Goal: Information Seeking & Learning: Learn about a topic

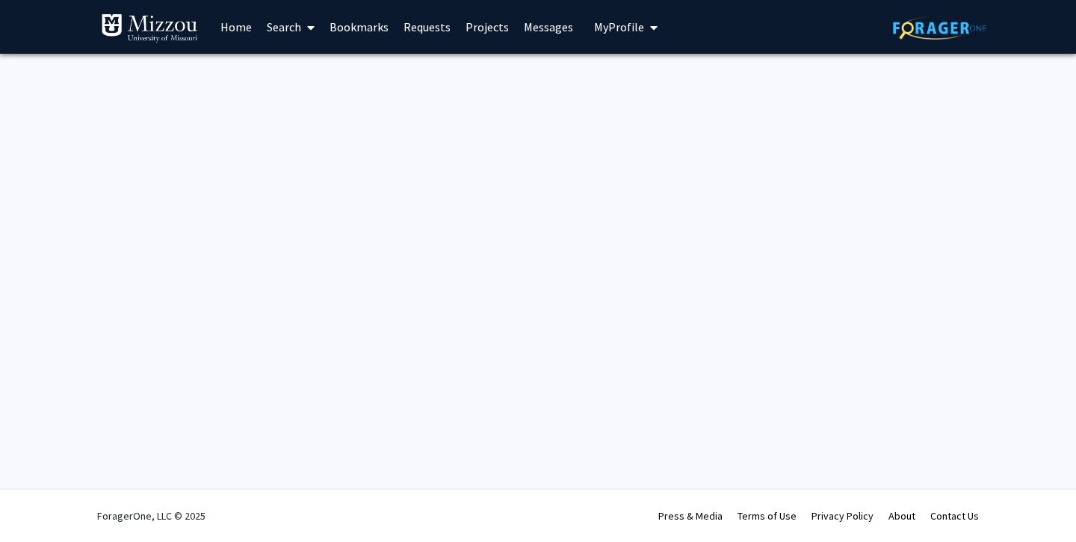
click at [230, 32] on link "Home" at bounding box center [236, 27] width 46 height 52
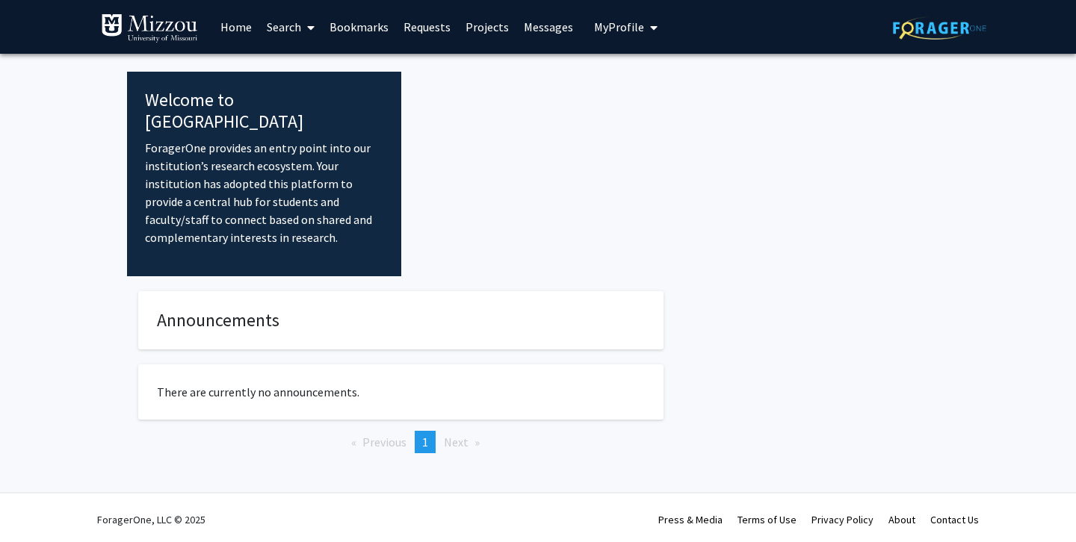
click at [160, 37] on img at bounding box center [149, 28] width 97 height 30
click at [234, 29] on link "Home" at bounding box center [236, 27] width 46 height 52
click at [488, 30] on link "Projects" at bounding box center [487, 27] width 58 height 52
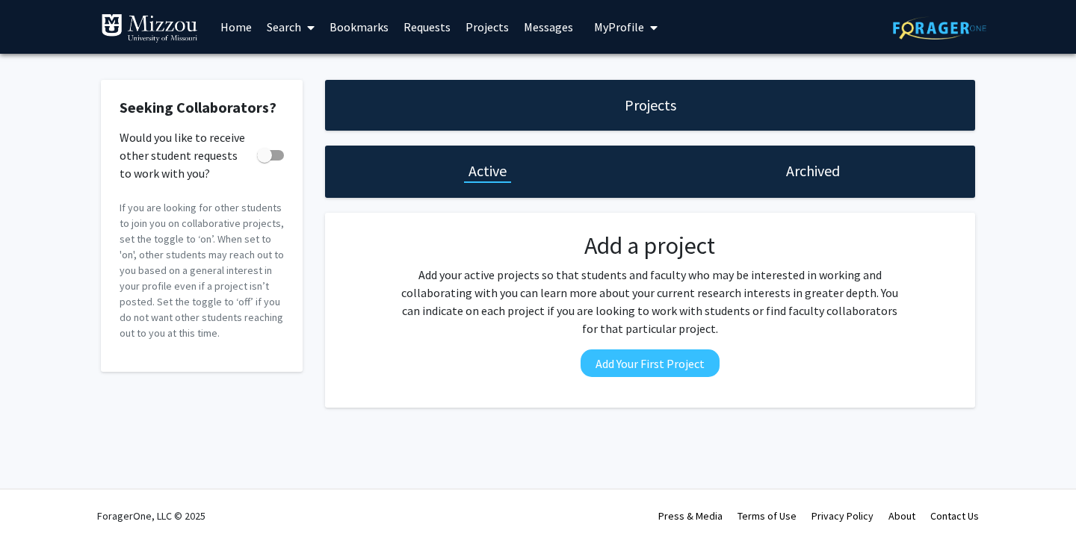
click at [488, 30] on link "Projects" at bounding box center [487, 27] width 58 height 52
click at [486, 21] on link "Projects" at bounding box center [487, 27] width 58 height 52
click at [298, 26] on link "Search" at bounding box center [290, 27] width 63 height 52
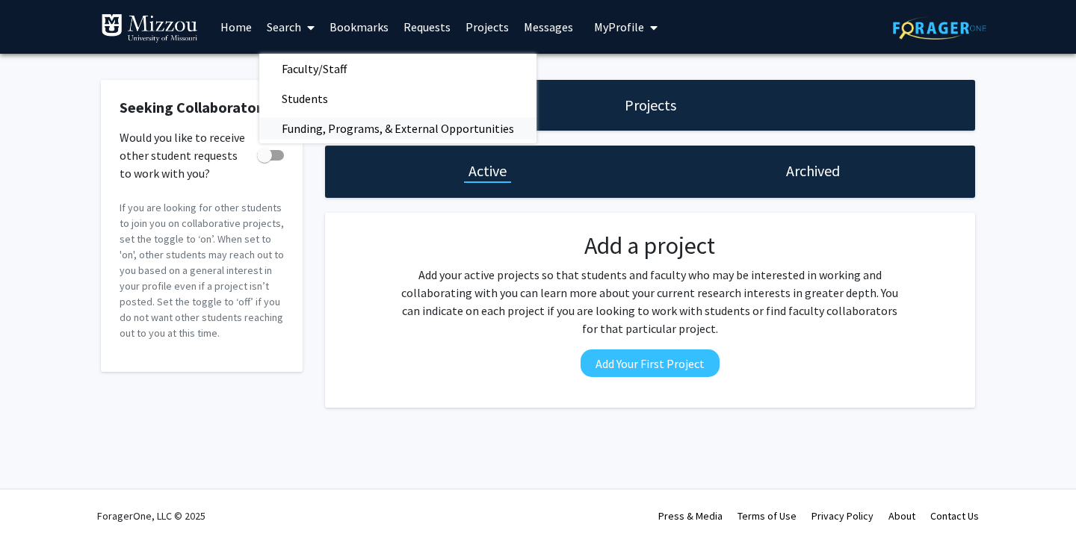
click at [320, 133] on span "Funding, Programs, & External Opportunities" at bounding box center [397, 129] width 277 height 30
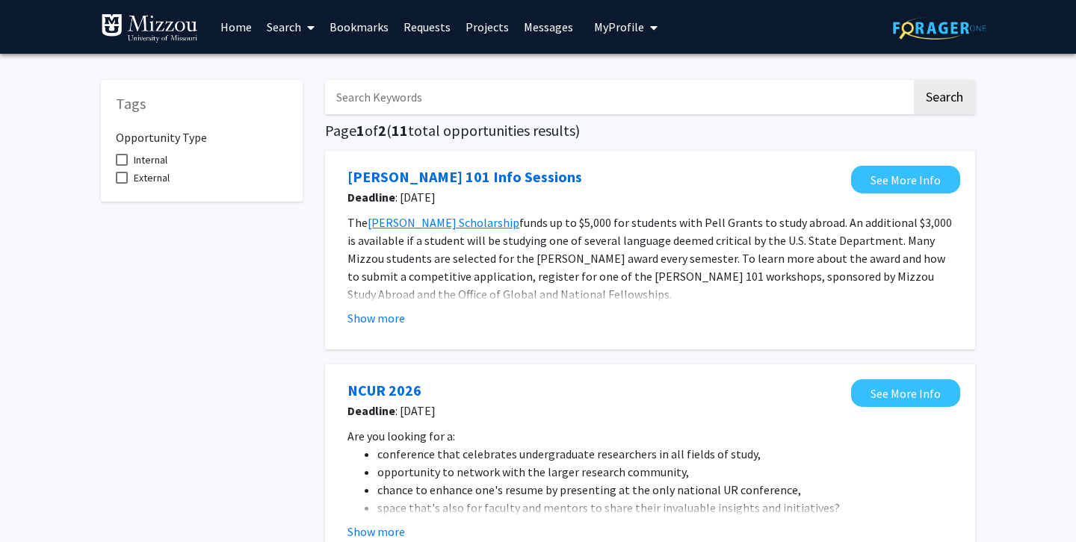
click at [296, 34] on link "Search" at bounding box center [290, 27] width 63 height 52
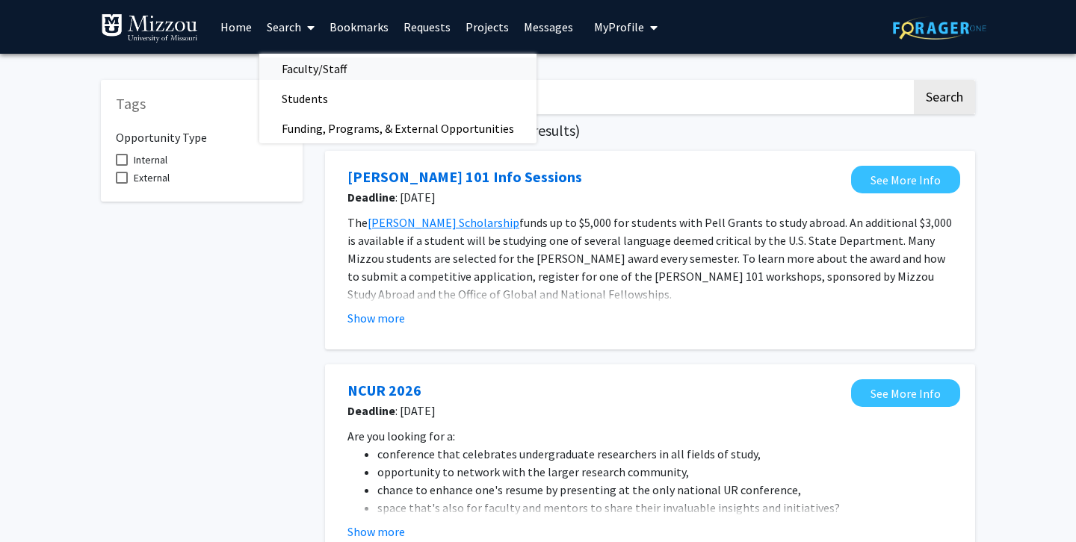
click at [318, 70] on span "Faculty/Staff" at bounding box center [314, 69] width 110 height 30
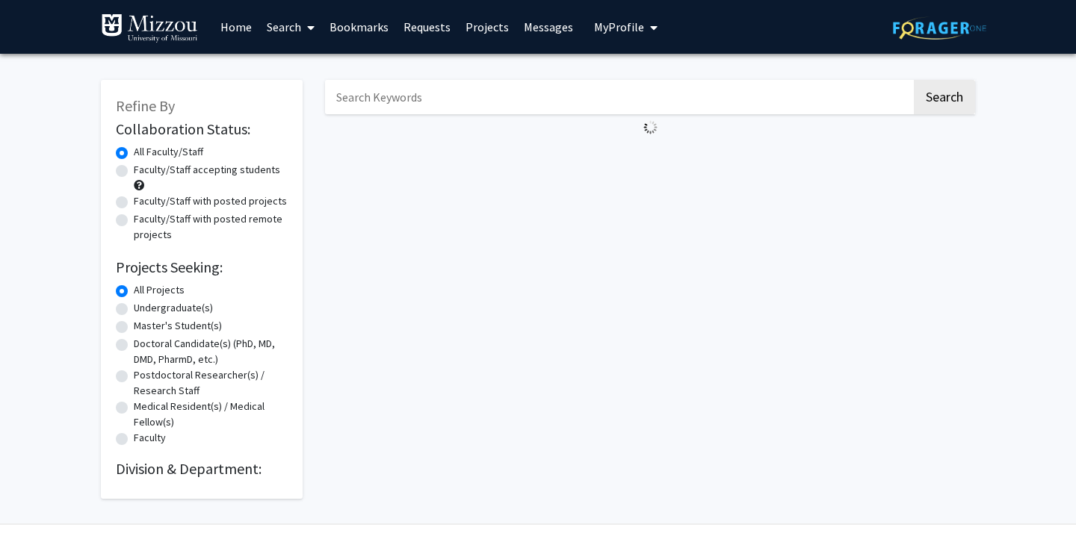
click at [220, 180] on div "Faculty/Staff accepting students" at bounding box center [202, 177] width 172 height 31
click at [214, 176] on label "Faculty/Staff accepting students" at bounding box center [207, 170] width 146 height 16
click at [143, 172] on input "Faculty/Staff accepting students" at bounding box center [139, 167] width 10 height 10
radio input "true"
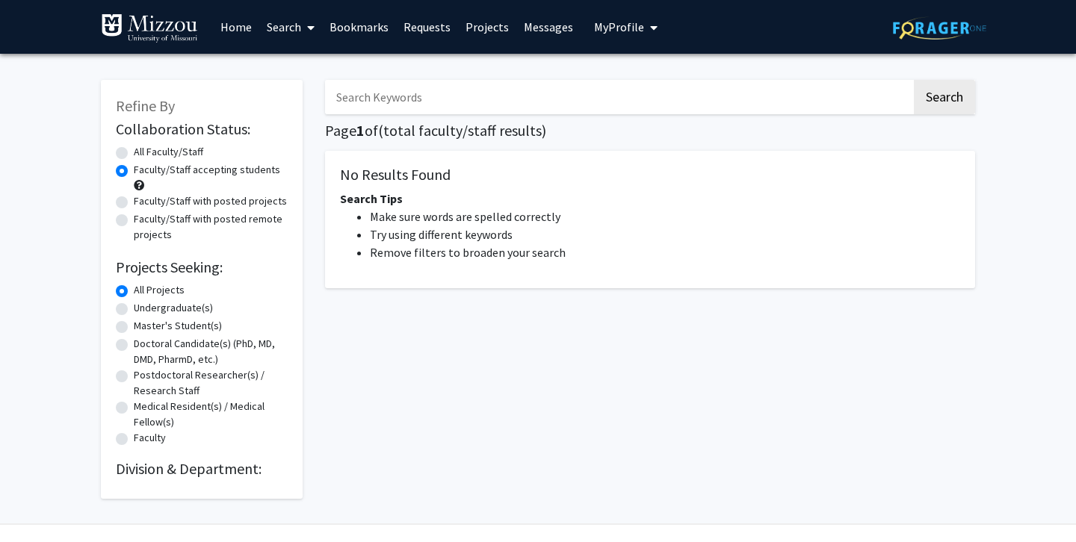
click at [188, 174] on label "Faculty/Staff accepting students" at bounding box center [207, 170] width 146 height 16
click at [143, 172] on input "Faculty/Staff accepting students" at bounding box center [139, 167] width 10 height 10
click at [958, 104] on button "Search" at bounding box center [944, 97] width 61 height 34
radio input "true"
click at [128, 166] on div "Faculty/Staff accepting students" at bounding box center [202, 177] width 172 height 31
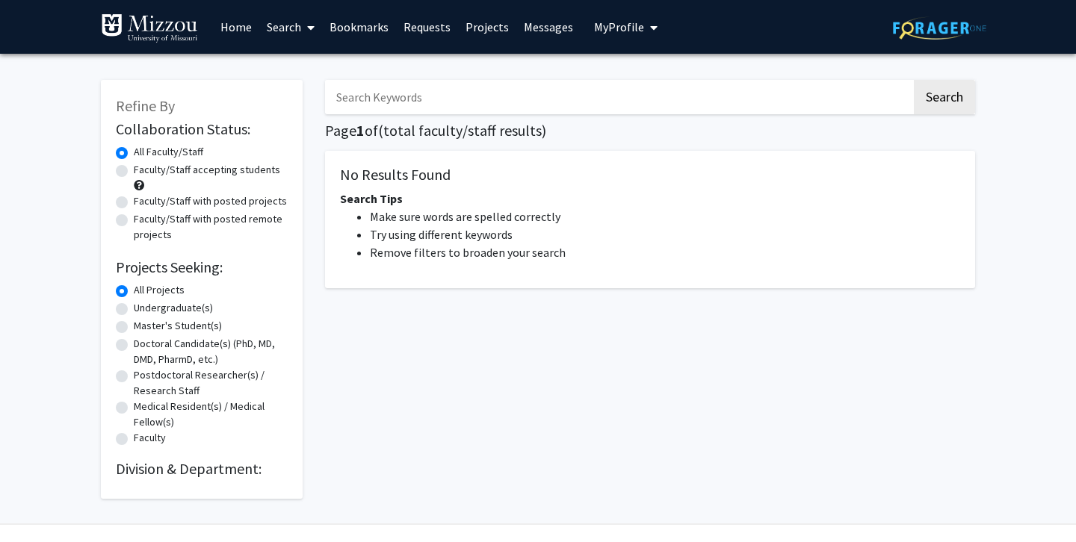
click at [134, 167] on label "Faculty/Staff accepting students" at bounding box center [207, 170] width 146 height 16
click at [134, 167] on input "Faculty/Staff accepting students" at bounding box center [139, 167] width 10 height 10
radio input "true"
click at [244, 31] on link "Home" at bounding box center [236, 27] width 46 height 52
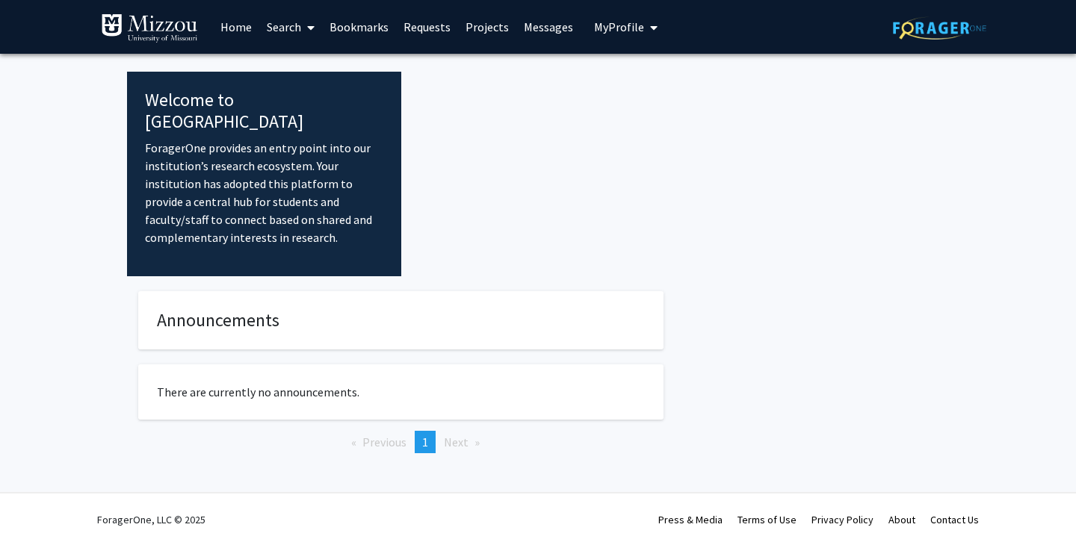
click at [481, 25] on link "Projects" at bounding box center [487, 27] width 58 height 52
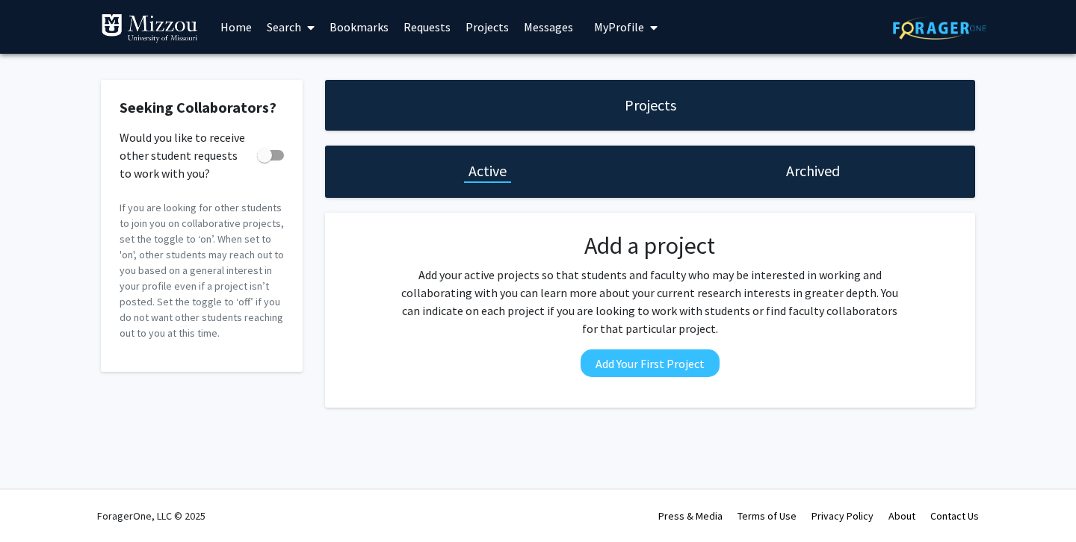
click at [306, 27] on span at bounding box center [307, 27] width 13 height 52
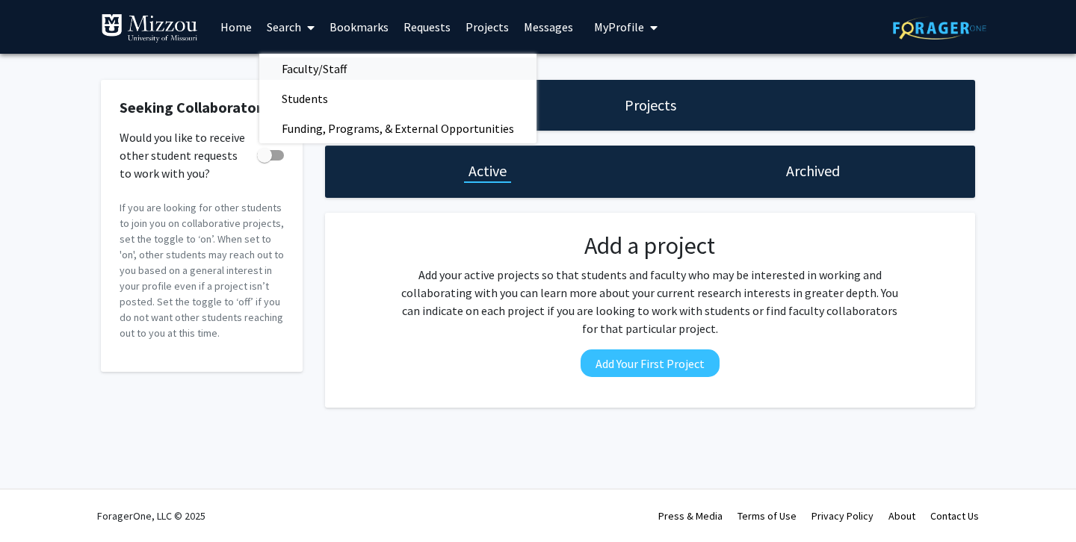
click at [314, 66] on span "Faculty/Staff" at bounding box center [314, 69] width 110 height 30
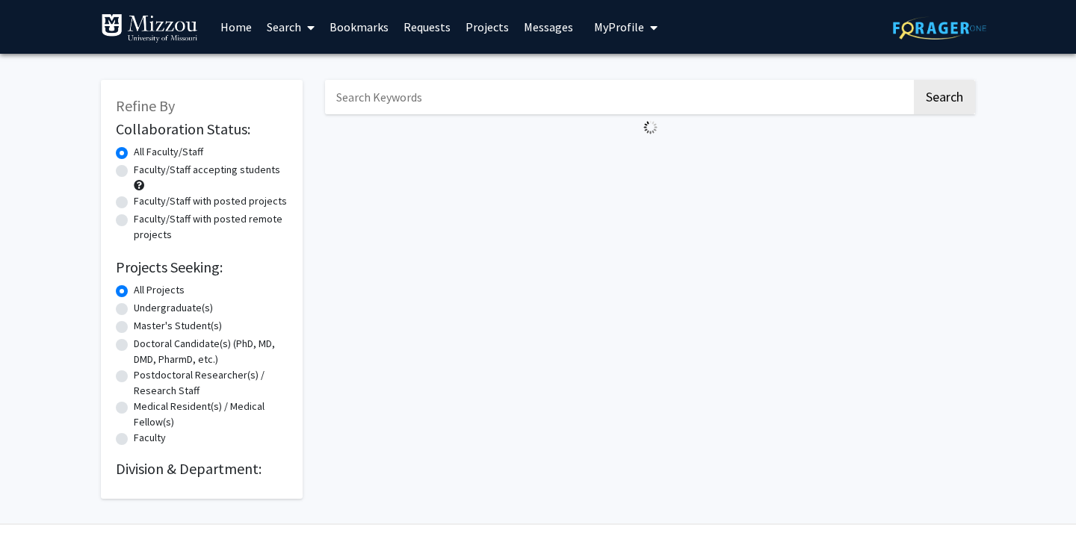
click at [213, 161] on div "All Faculty/Staff" at bounding box center [202, 153] width 172 height 18
click at [211, 172] on label "Faculty/Staff accepting students" at bounding box center [207, 170] width 146 height 16
click at [143, 172] on input "Faculty/Staff accepting students" at bounding box center [139, 167] width 10 height 10
radio input "true"
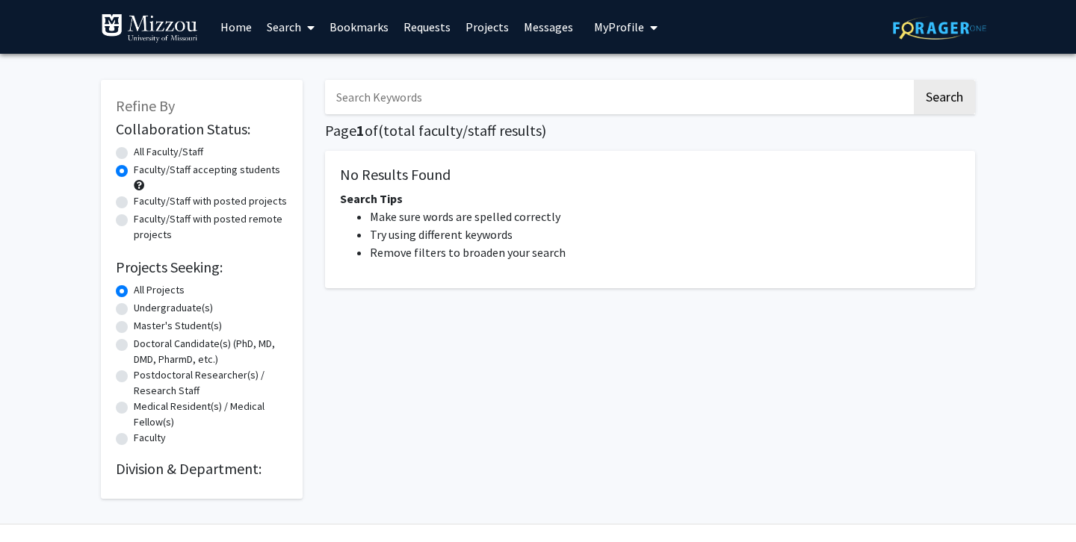
click at [637, 26] on span "My Profile" at bounding box center [619, 26] width 50 height 15
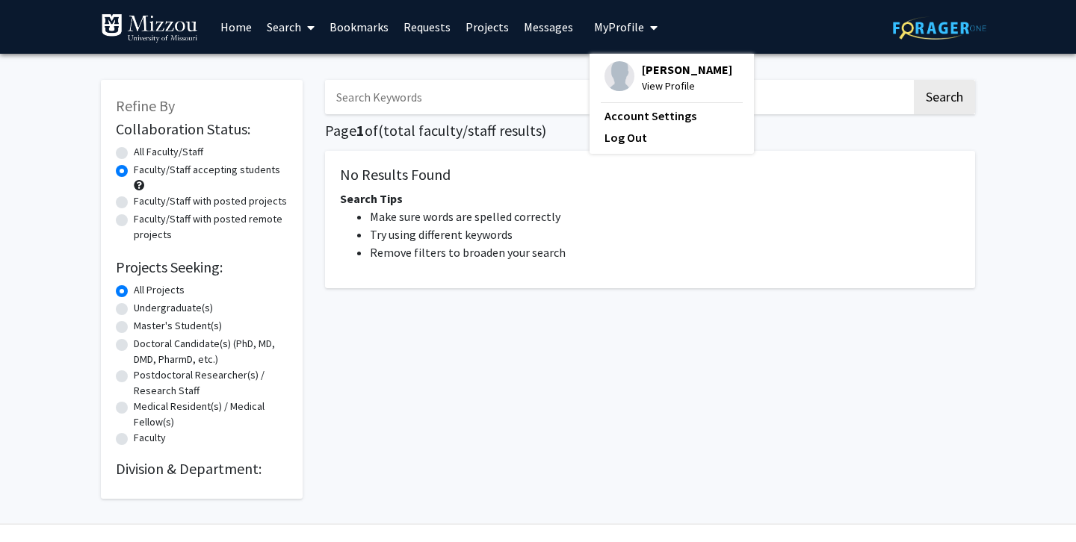
click at [364, 22] on link "Bookmarks" at bounding box center [359, 27] width 74 height 52
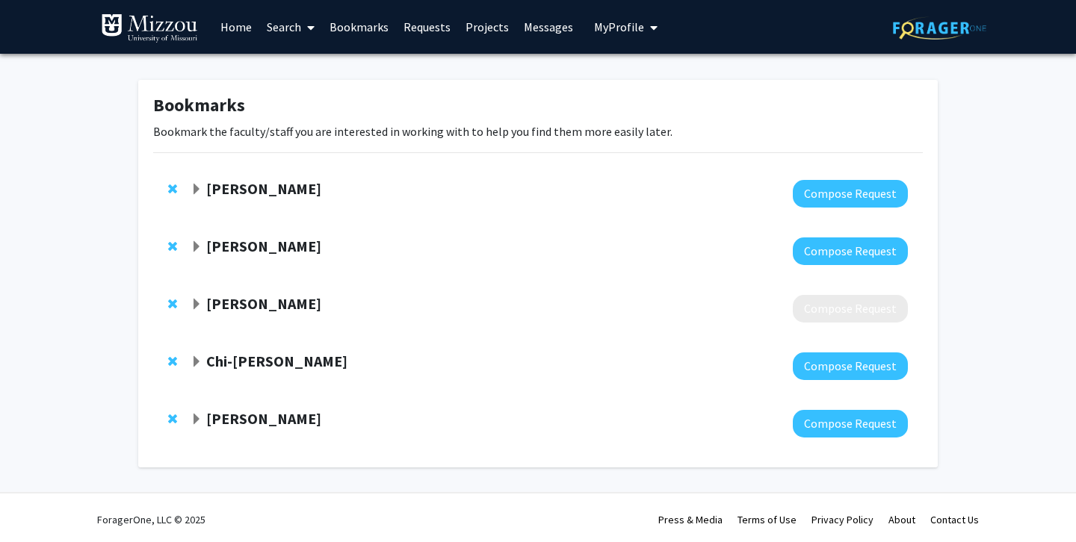
click at [293, 28] on link "Search" at bounding box center [290, 27] width 63 height 52
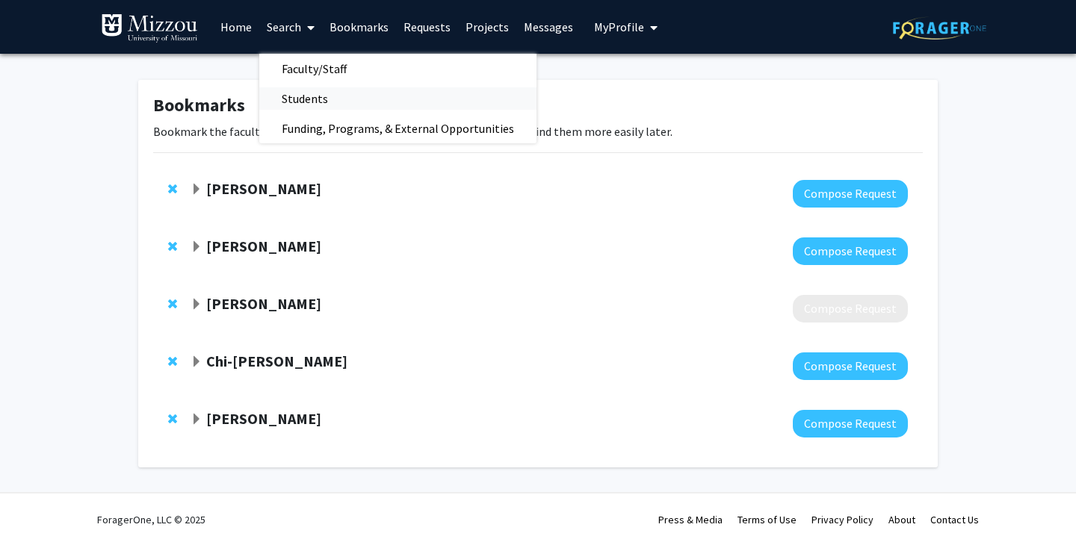
click at [306, 99] on span "Students" at bounding box center [304, 99] width 91 height 30
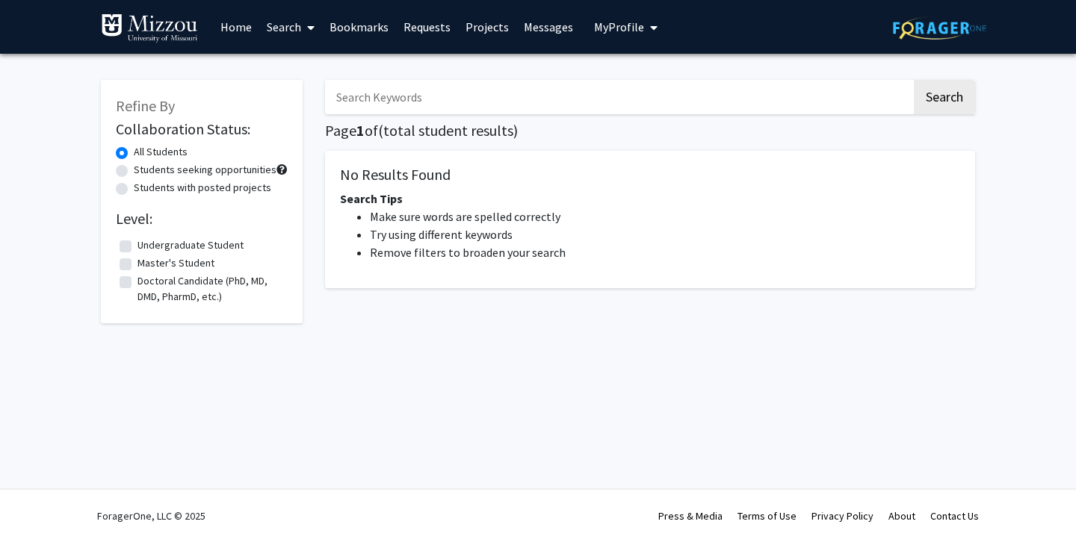
click at [193, 178] on div "Students seeking opportunities" at bounding box center [202, 171] width 172 height 18
click at [190, 170] on label "Students seeking opportunities" at bounding box center [205, 170] width 143 height 16
click at [143, 170] on input "Students seeking opportunities" at bounding box center [139, 167] width 10 height 10
radio input "true"
click at [194, 187] on label "Students with posted projects" at bounding box center [202, 188] width 137 height 16
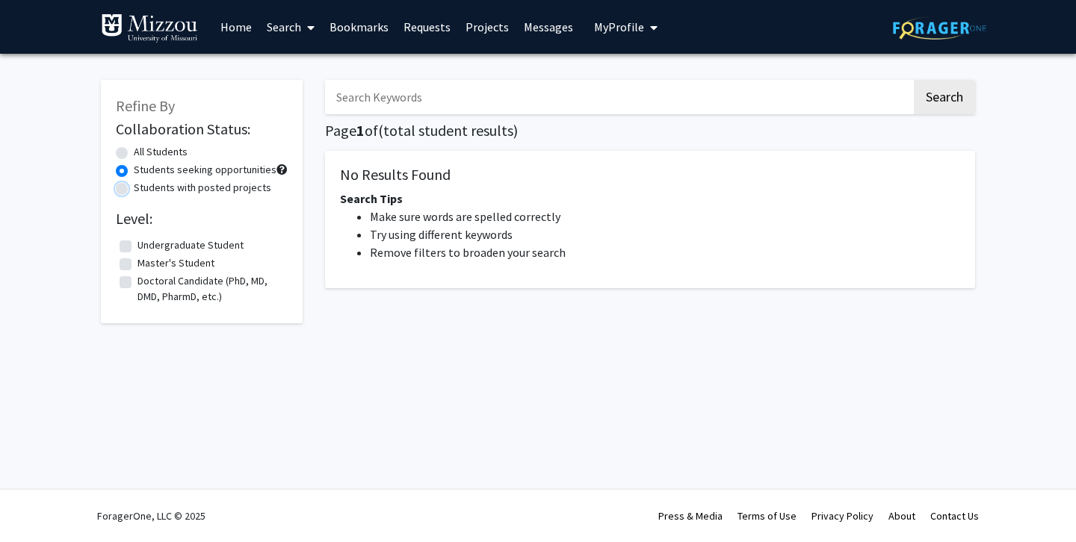
click at [143, 187] on input "Students with posted projects" at bounding box center [139, 185] width 10 height 10
radio input "true"
click at [300, 20] on link "Search" at bounding box center [290, 27] width 63 height 52
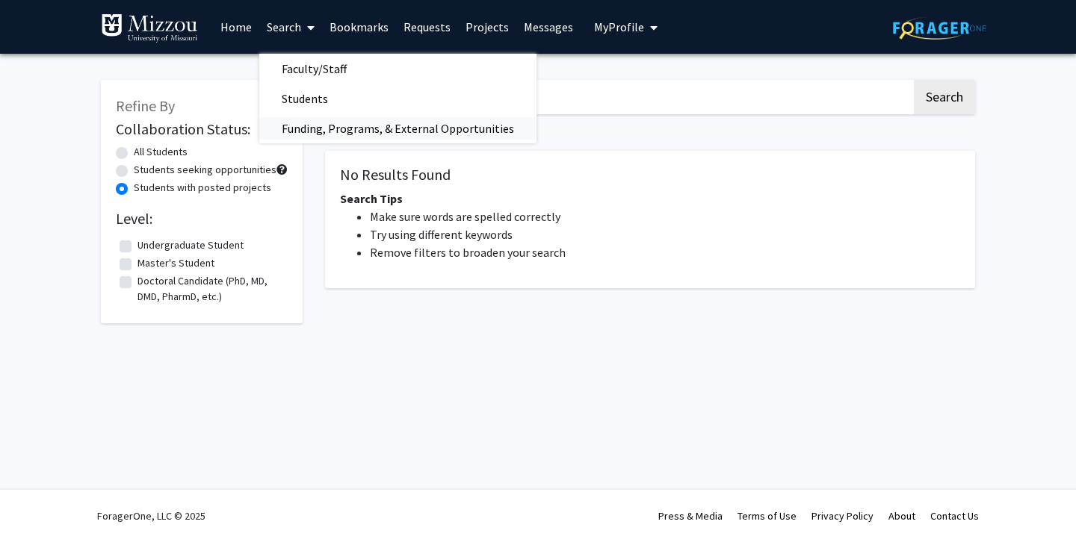
click at [318, 118] on span "Funding, Programs, & External Opportunities" at bounding box center [397, 129] width 277 height 30
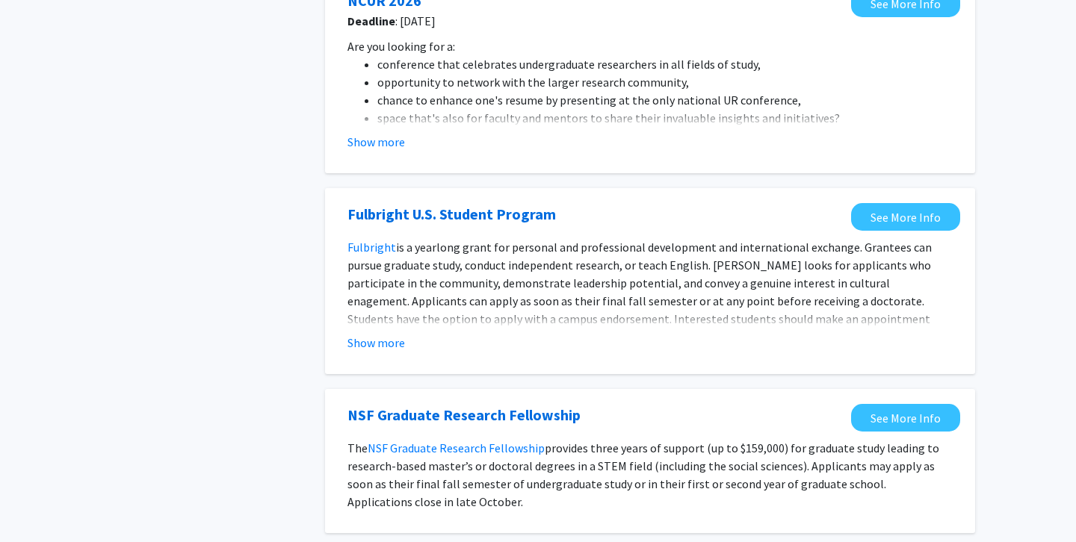
scroll to position [835, 0]
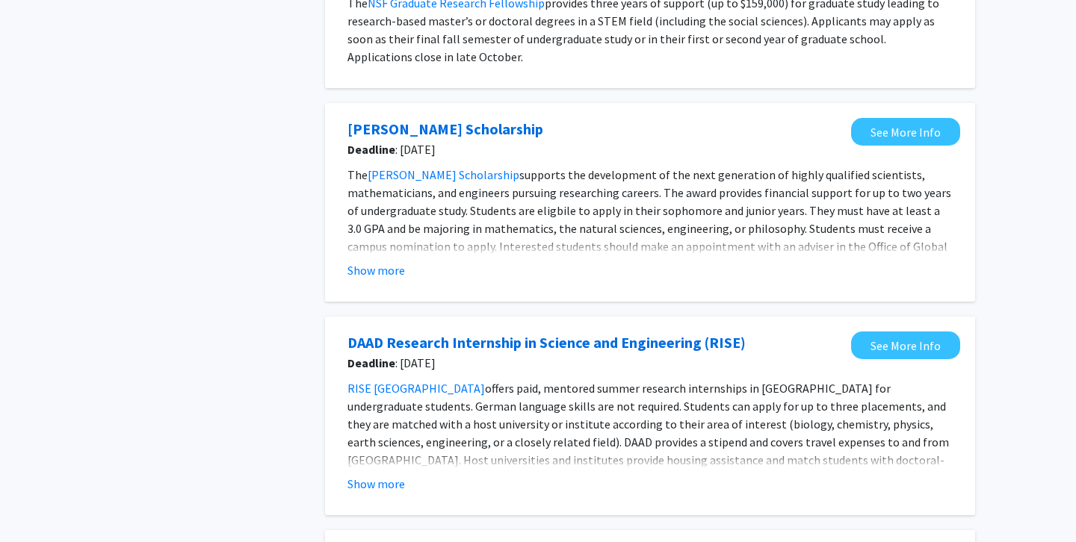
click at [403, 226] on span "supports the development of the next generation of highly qualified scientists,…" at bounding box center [649, 219] width 604 height 105
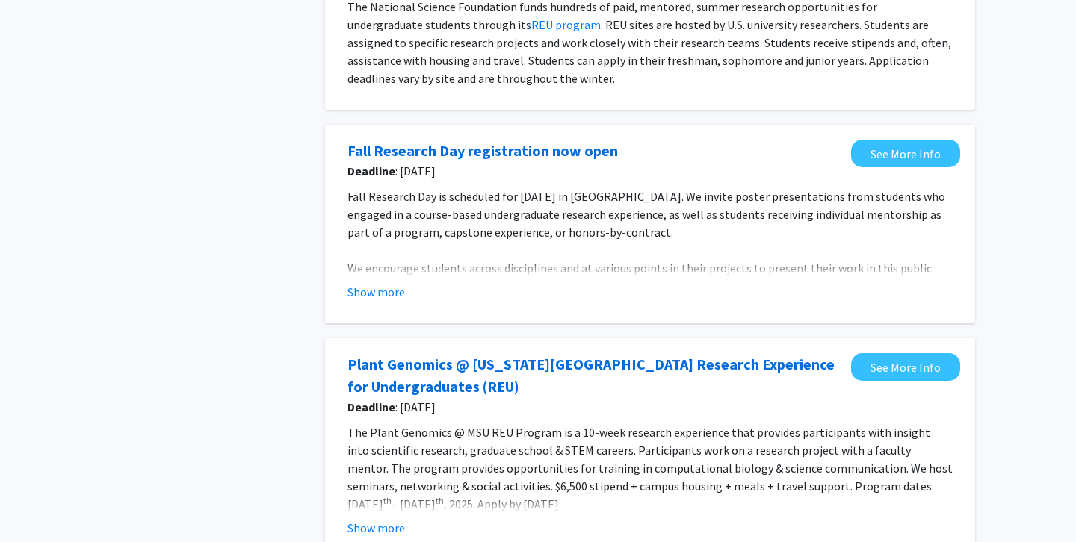
scroll to position [1377, 0]
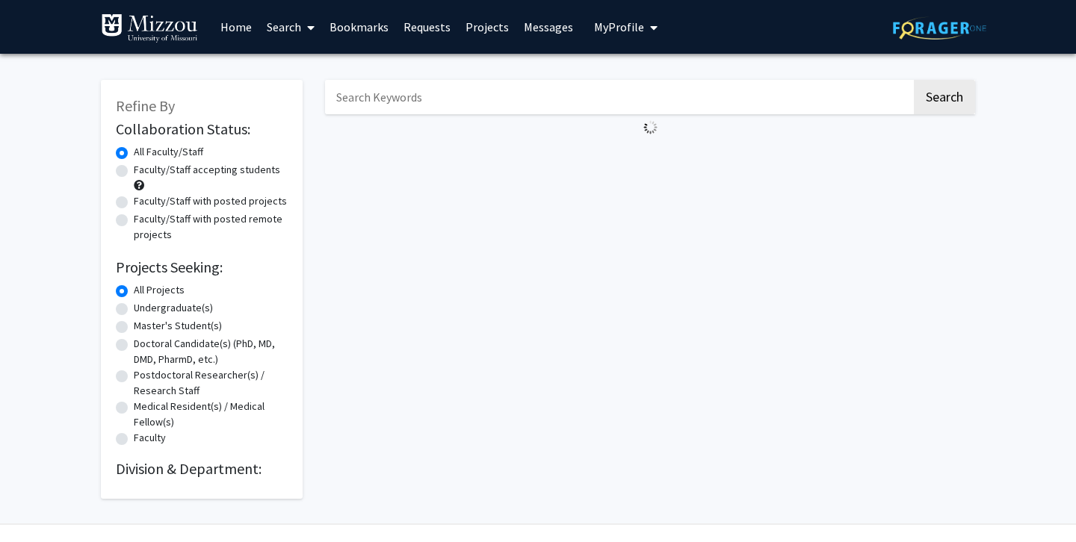
click at [134, 175] on label "Faculty/Staff accepting students" at bounding box center [207, 170] width 146 height 16
click at [134, 172] on input "Faculty/Staff accepting students" at bounding box center [139, 167] width 10 height 10
radio input "true"
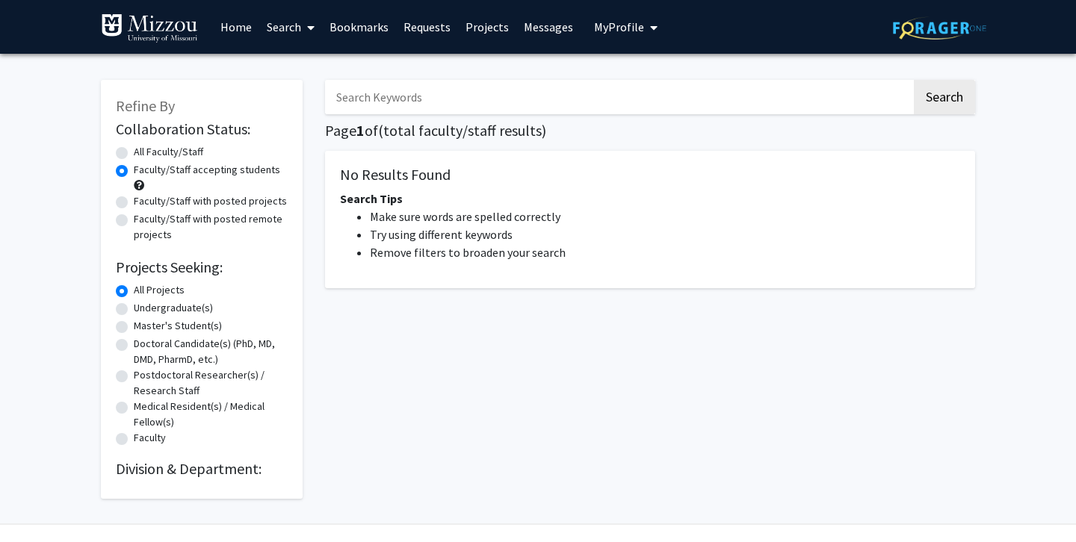
click at [134, 153] on label "All Faculty/Staff" at bounding box center [168, 152] width 69 height 16
click at [134, 153] on input "All Faculty/Staff" at bounding box center [139, 149] width 10 height 10
radio input "true"
click at [123, 182] on div "Faculty/Staff accepting students" at bounding box center [202, 177] width 172 height 31
click at [134, 165] on label "Faculty/Staff accepting students" at bounding box center [207, 170] width 146 height 16
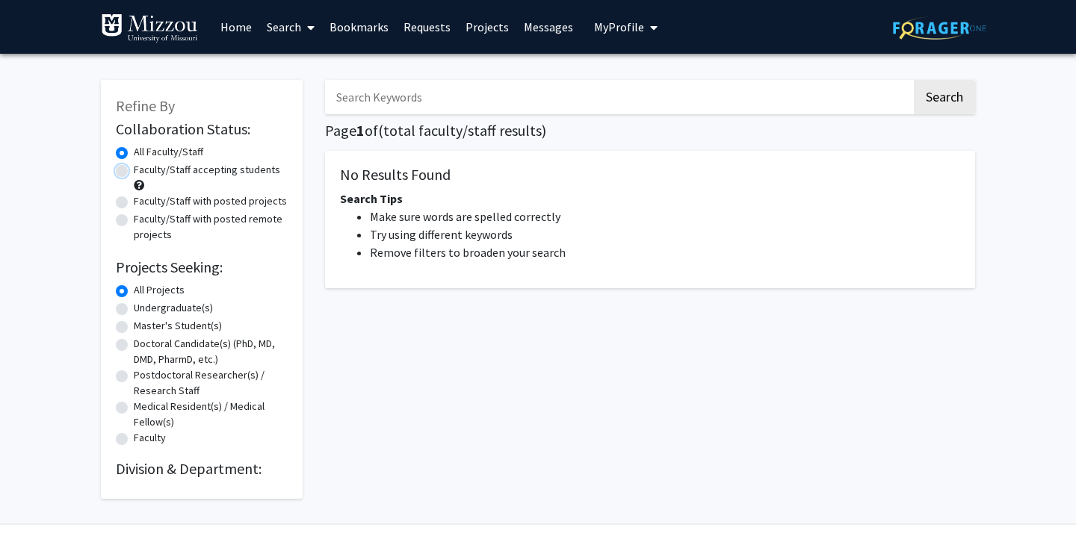
click at [134, 165] on input "Faculty/Staff accepting students" at bounding box center [139, 167] width 10 height 10
radio input "true"
click at [134, 170] on label "Faculty/Staff accepting students" at bounding box center [207, 170] width 146 height 16
click at [134, 170] on input "Faculty/Staff accepting students" at bounding box center [139, 167] width 10 height 10
click at [217, 167] on label "Faculty/Staff accepting students" at bounding box center [207, 170] width 146 height 16
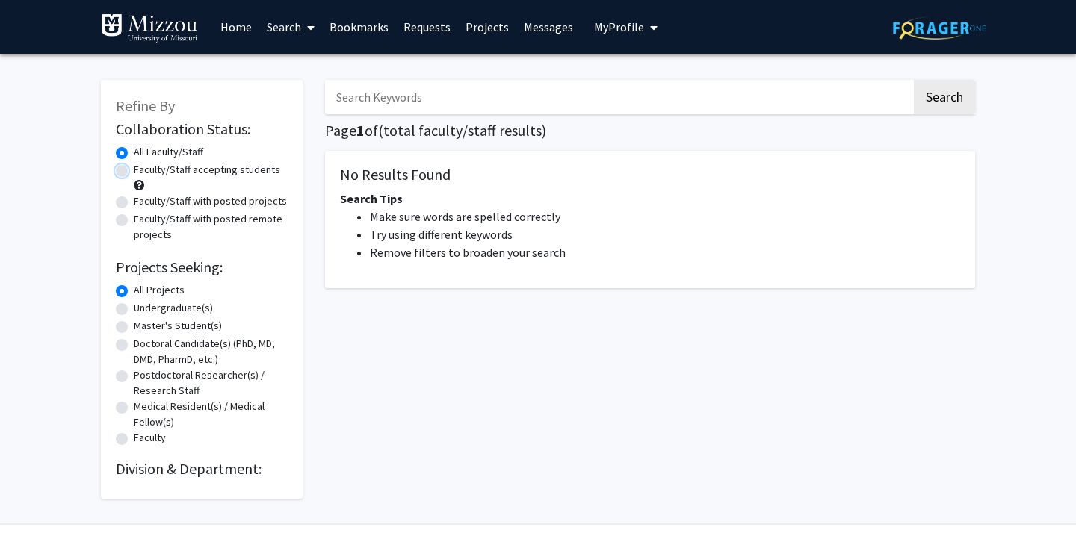
click at [143, 167] on input "Faculty/Staff accepting students" at bounding box center [139, 167] width 10 height 10
radio input "true"
